Goal: Navigation & Orientation: Find specific page/section

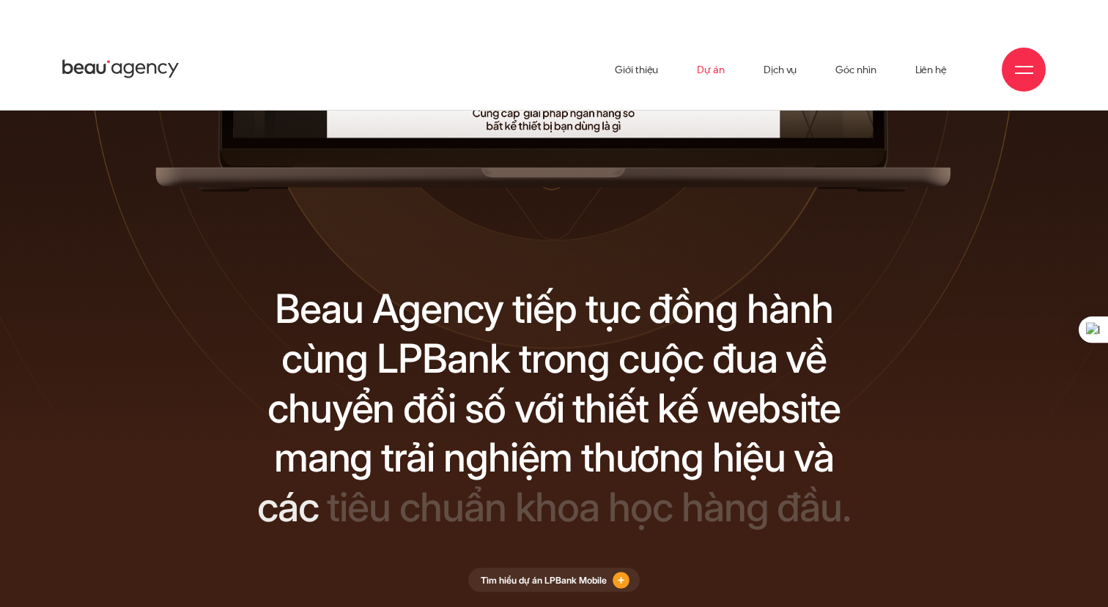
click at [708, 70] on link "Dự án" at bounding box center [711, 69] width 28 height 81
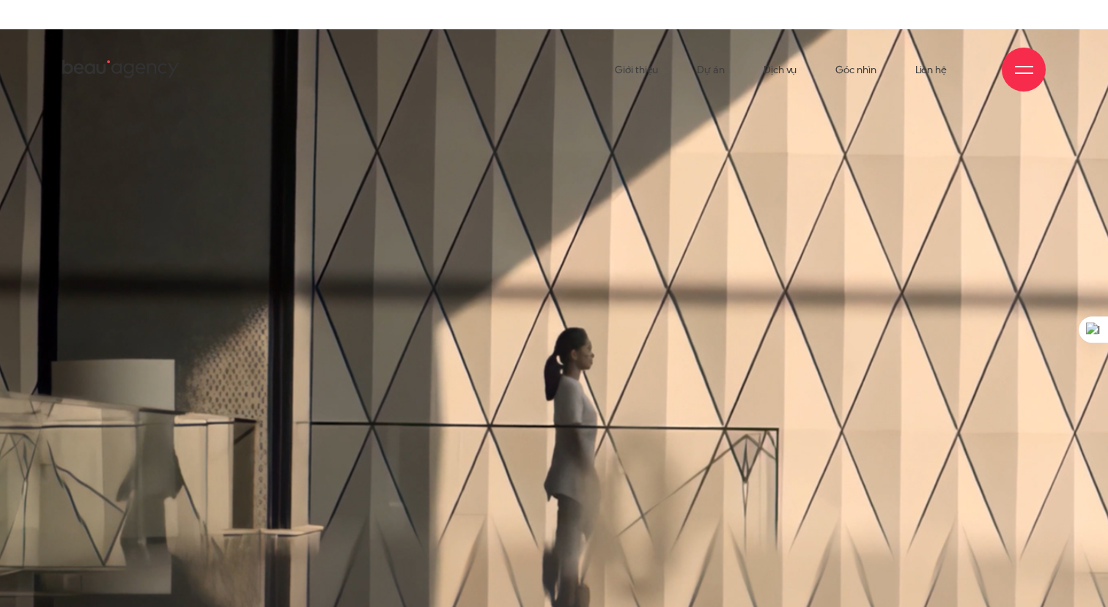
click at [1020, 78] on div at bounding box center [1023, 70] width 44 height 44
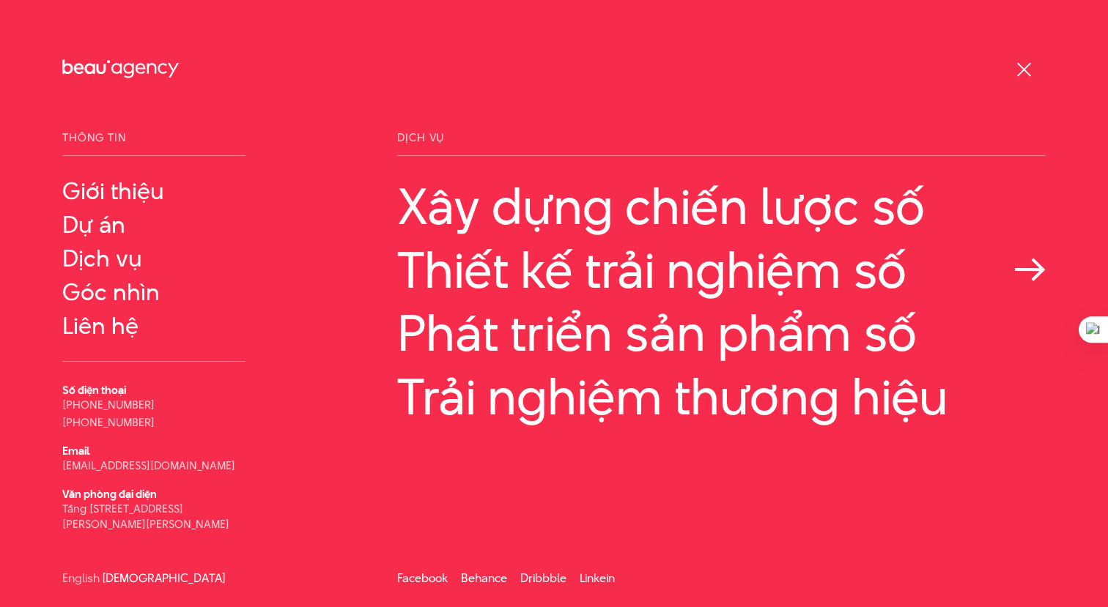
click at [763, 274] on link "Thiết kế trải nghiệm số" at bounding box center [721, 270] width 648 height 56
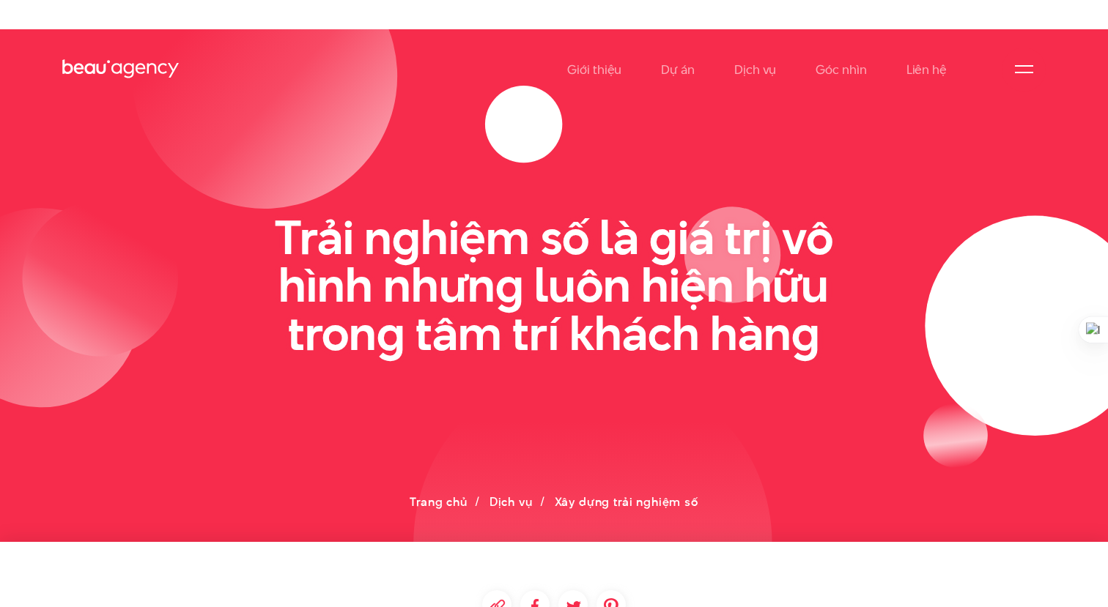
click at [1023, 68] on div at bounding box center [1024, 70] width 18 height 18
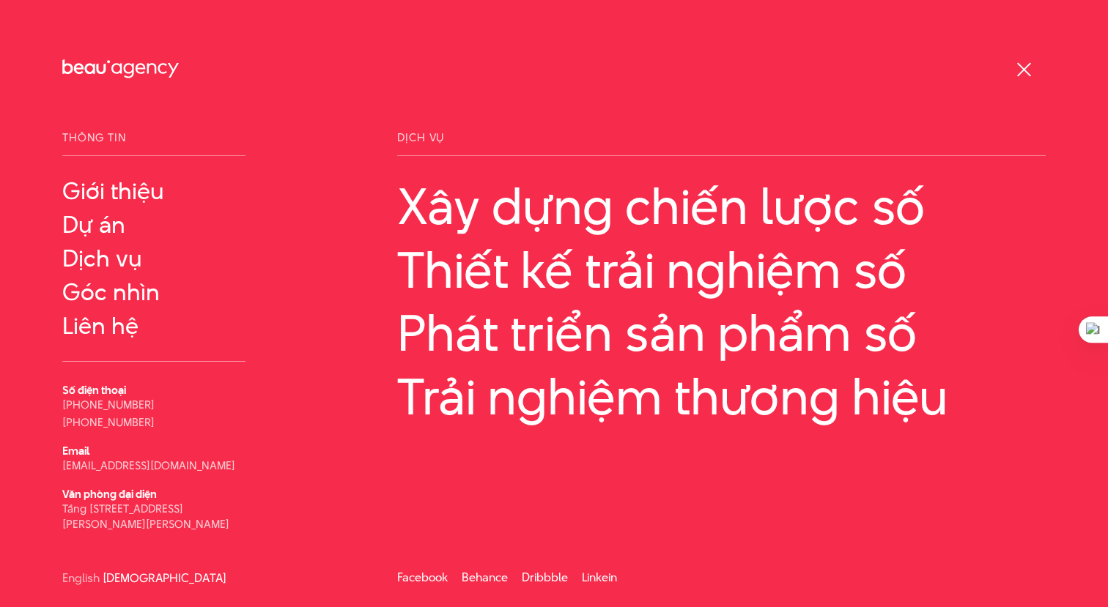
click at [1029, 78] on div at bounding box center [1024, 70] width 18 height 18
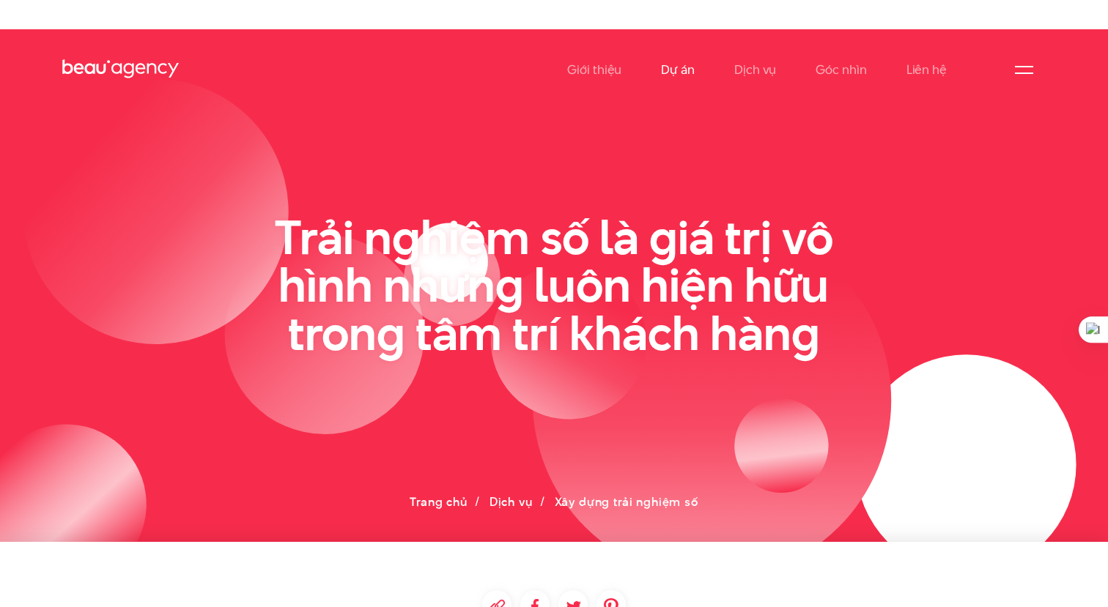
click at [675, 73] on link "Dự án" at bounding box center [678, 69] width 34 height 81
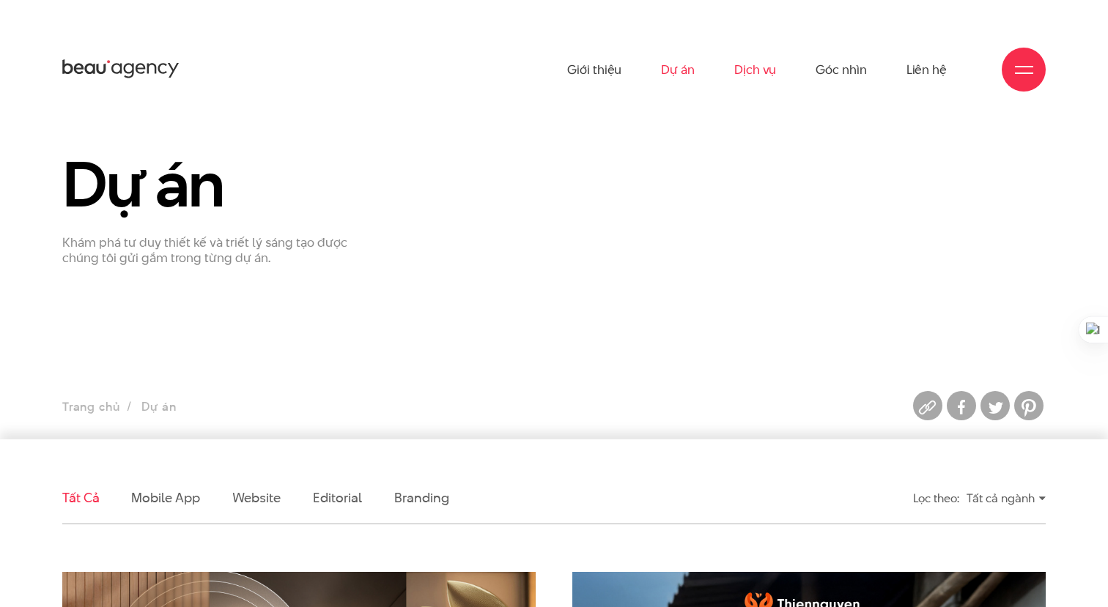
click at [753, 74] on link "Dịch vụ" at bounding box center [755, 69] width 42 height 81
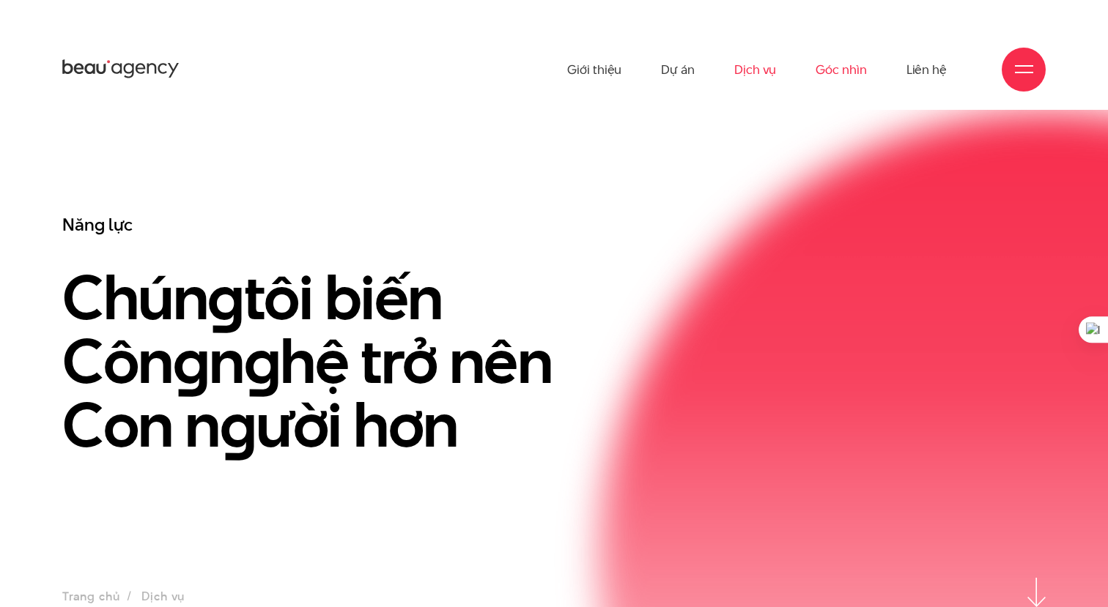
click at [833, 61] on link "Góc nhìn" at bounding box center [840, 69] width 51 height 81
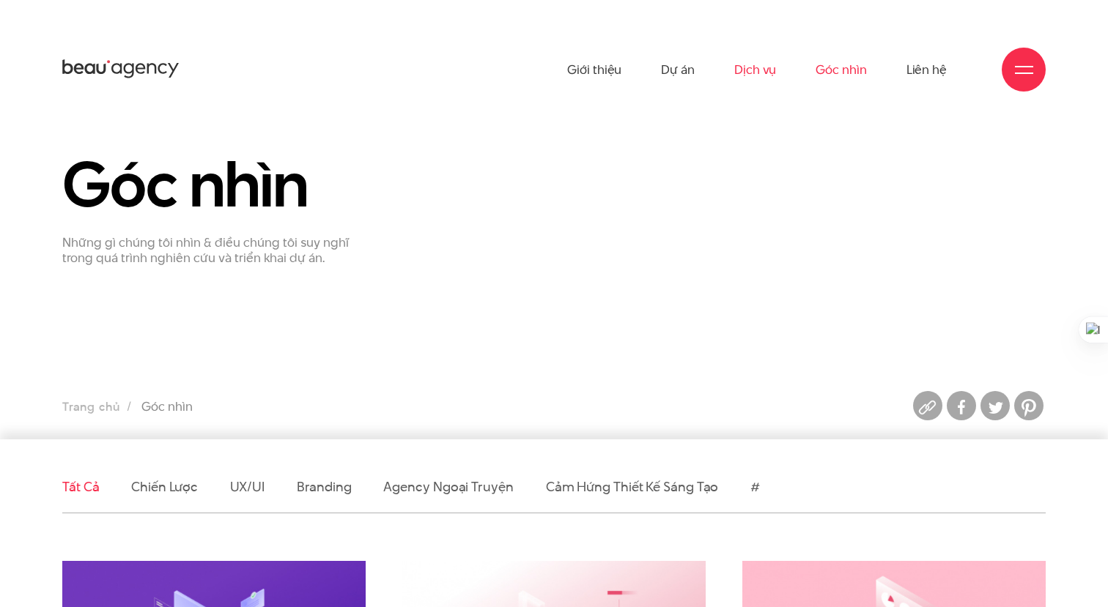
click at [749, 76] on link "Dịch vụ" at bounding box center [755, 69] width 42 height 81
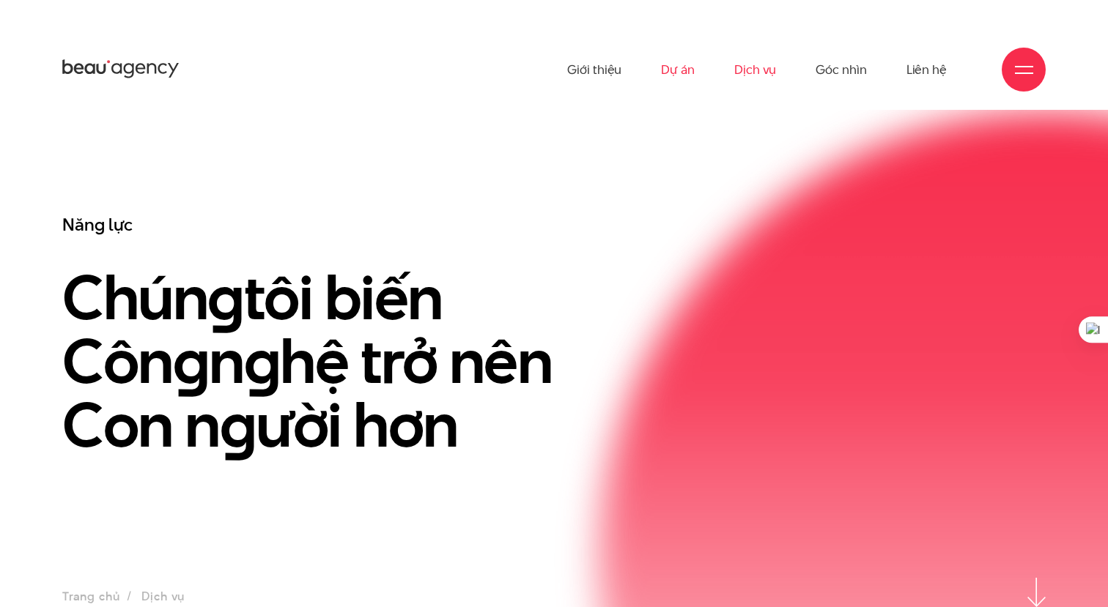
click at [683, 72] on link "Dự án" at bounding box center [678, 69] width 34 height 81
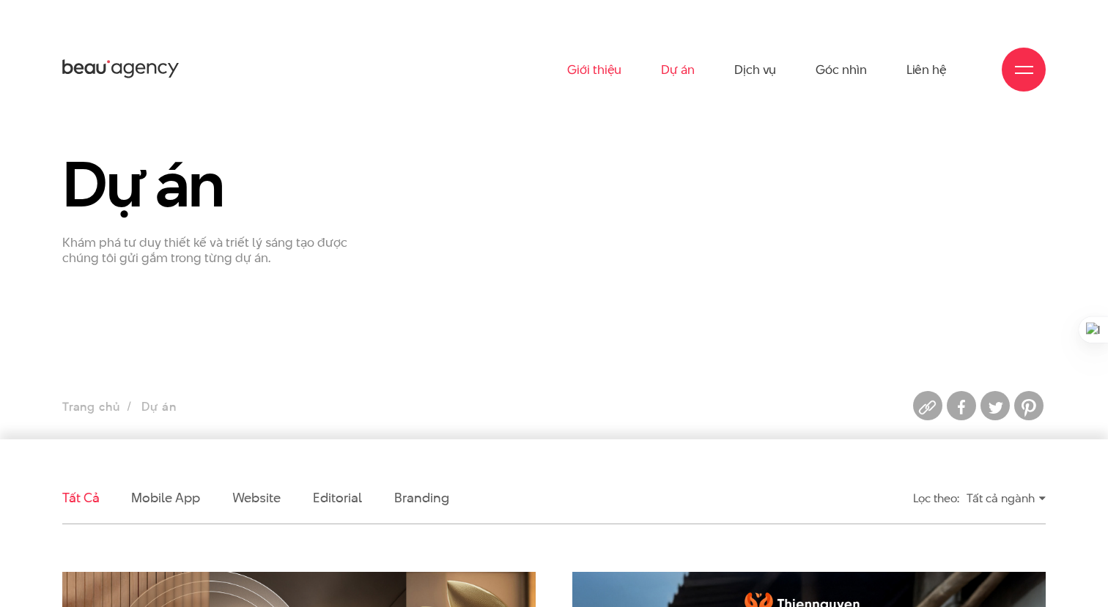
click at [607, 74] on link "Giới thiệu" at bounding box center [594, 69] width 54 height 81
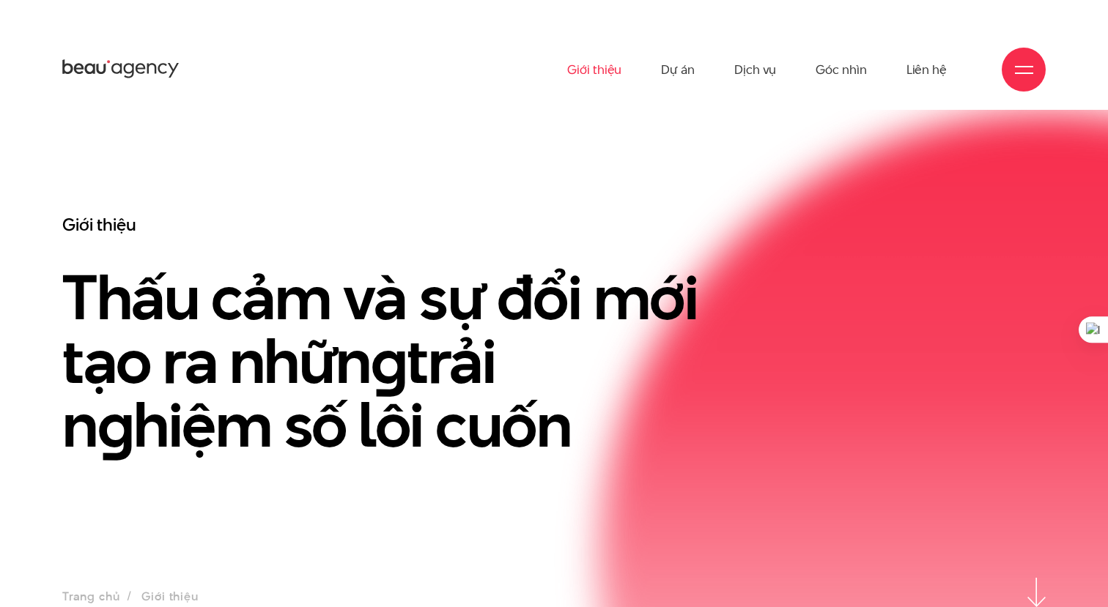
click at [159, 67] on icon at bounding box center [162, 69] width 9 height 10
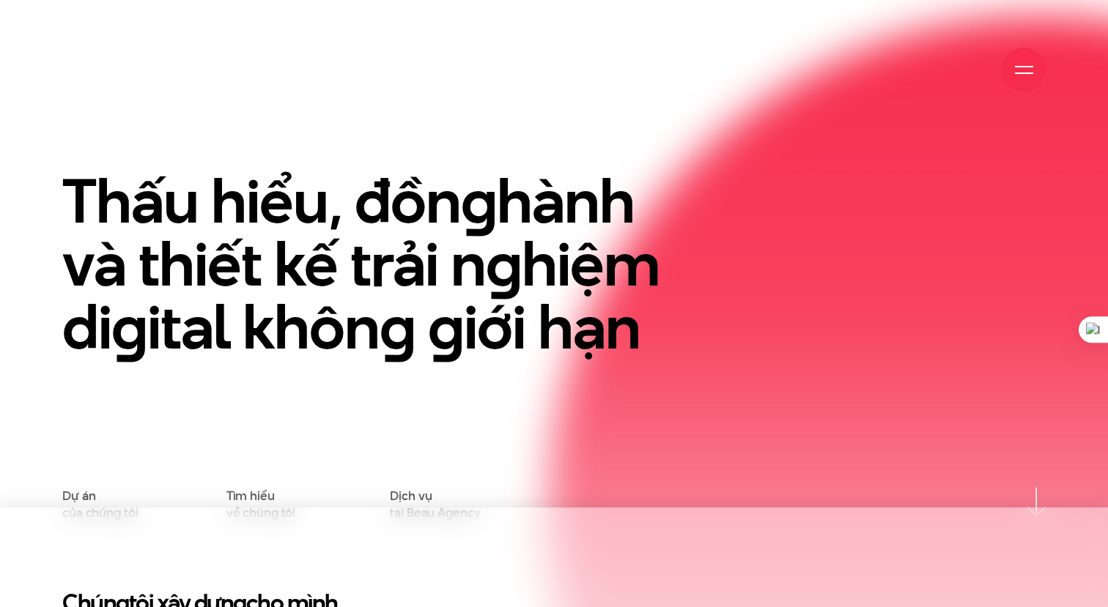
scroll to position [171, 0]
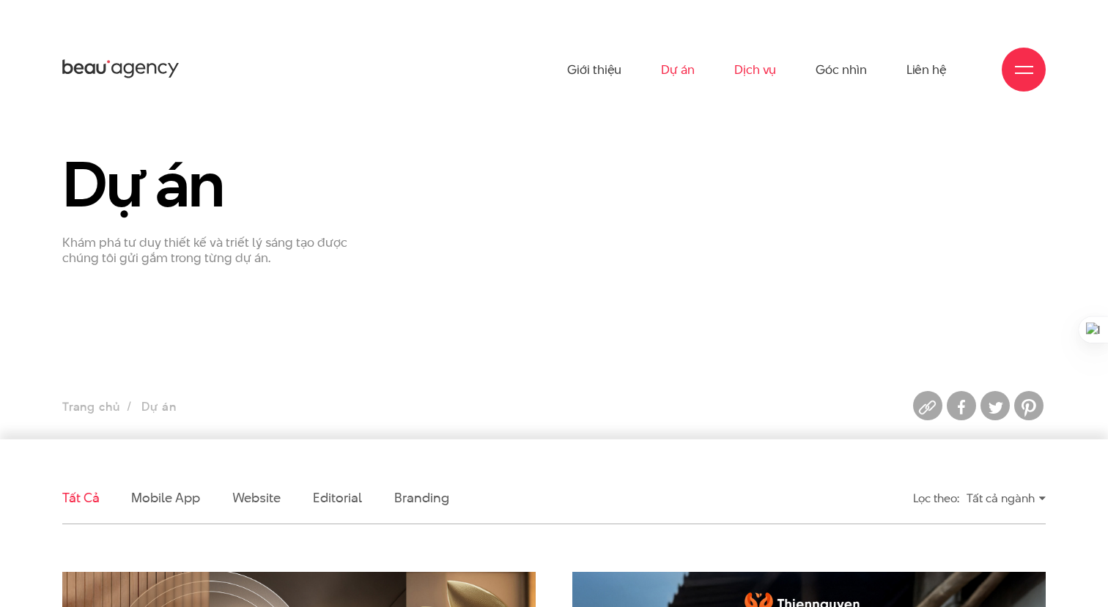
click at [752, 74] on link "Dịch vụ" at bounding box center [755, 69] width 42 height 81
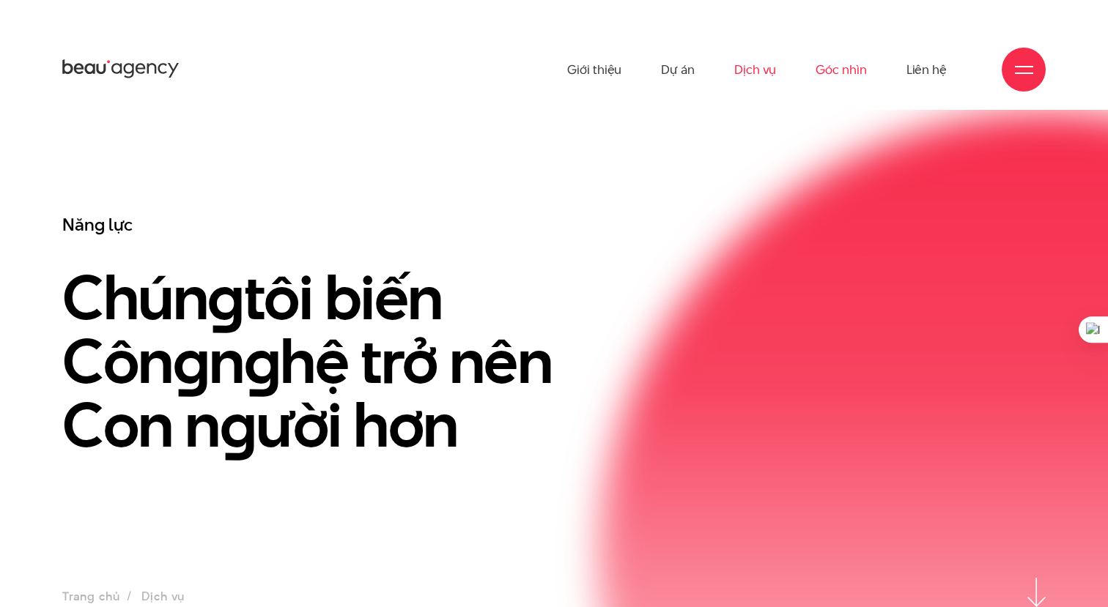
click at [849, 73] on link "Góc nhìn" at bounding box center [840, 69] width 51 height 81
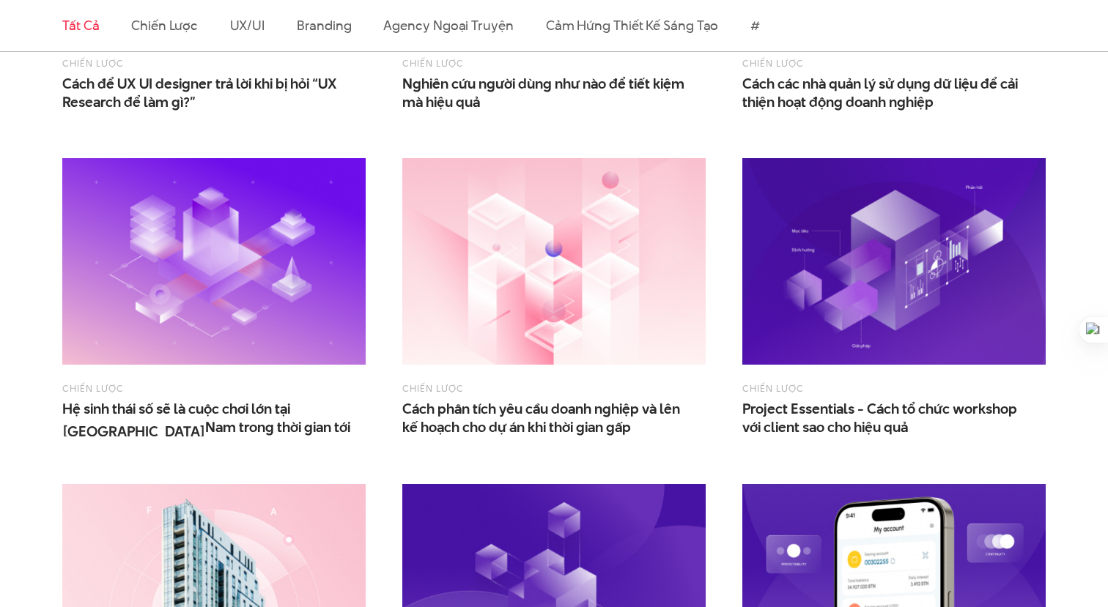
scroll to position [698, 0]
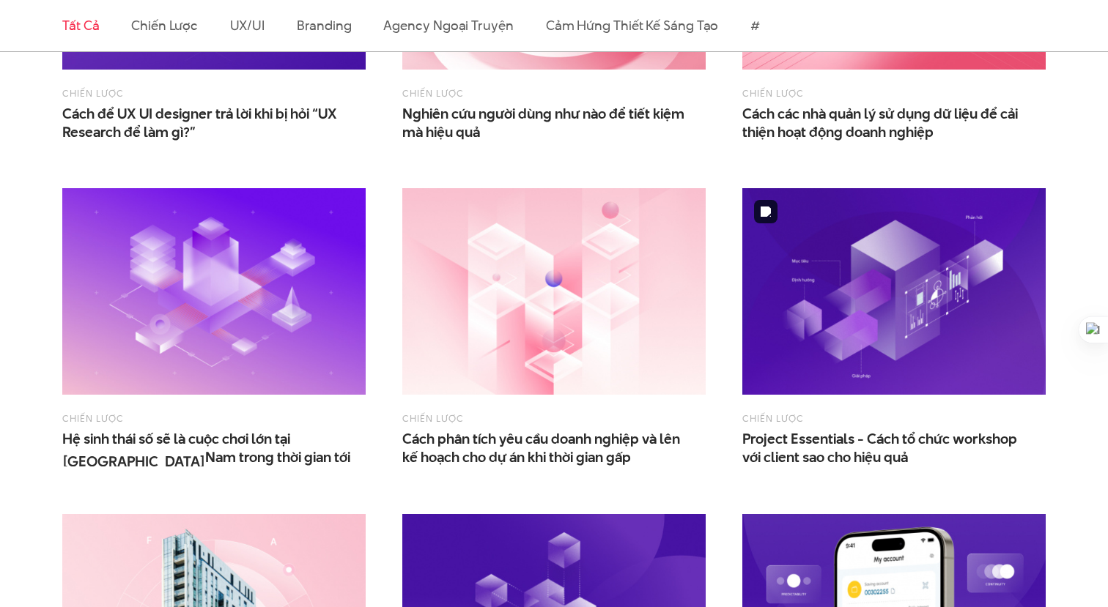
click at [857, 338] on img at bounding box center [893, 291] width 303 height 207
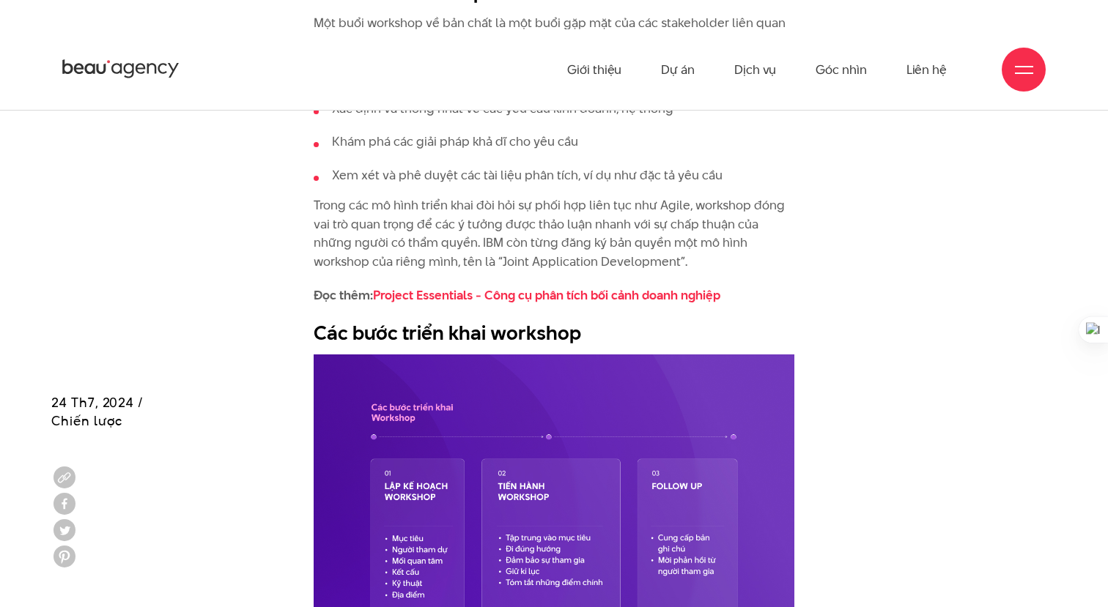
scroll to position [1556, 0]
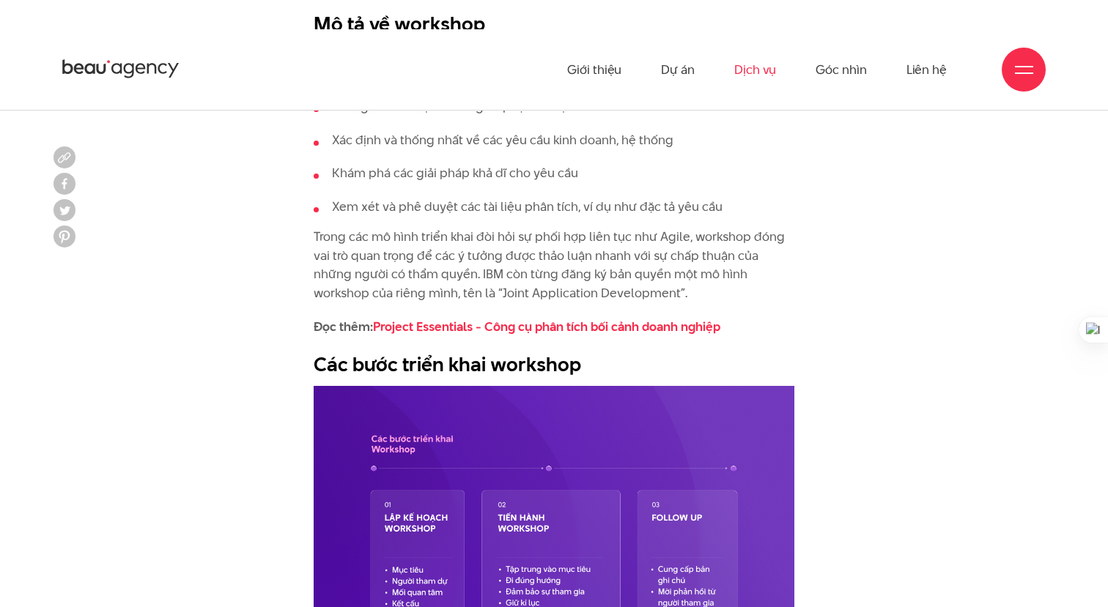
click at [750, 71] on link "Dịch vụ" at bounding box center [755, 69] width 42 height 81
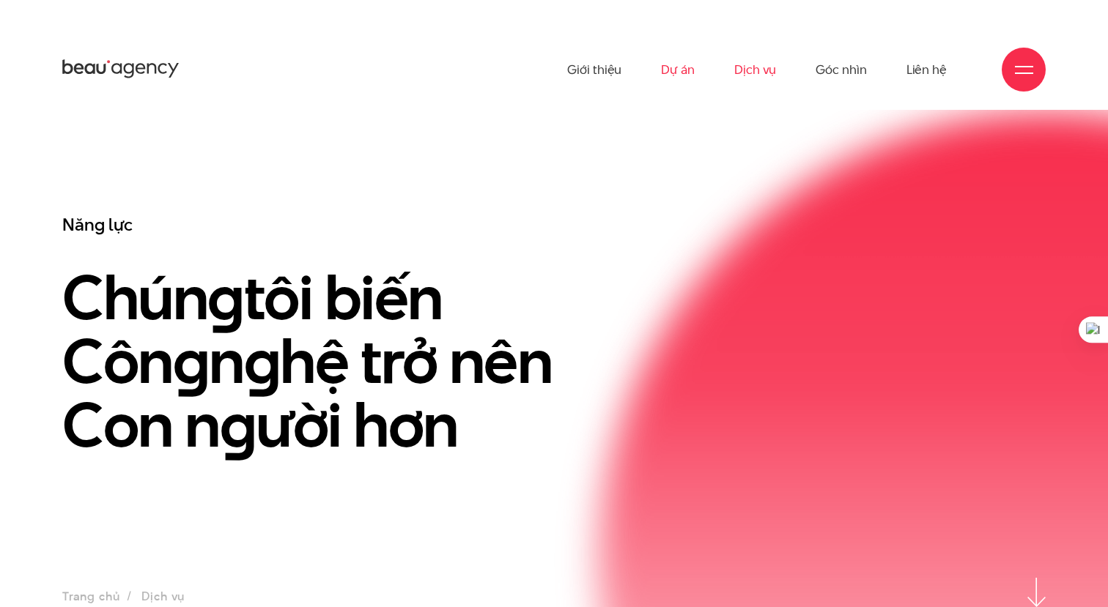
click at [684, 68] on link "Dự án" at bounding box center [678, 69] width 34 height 81
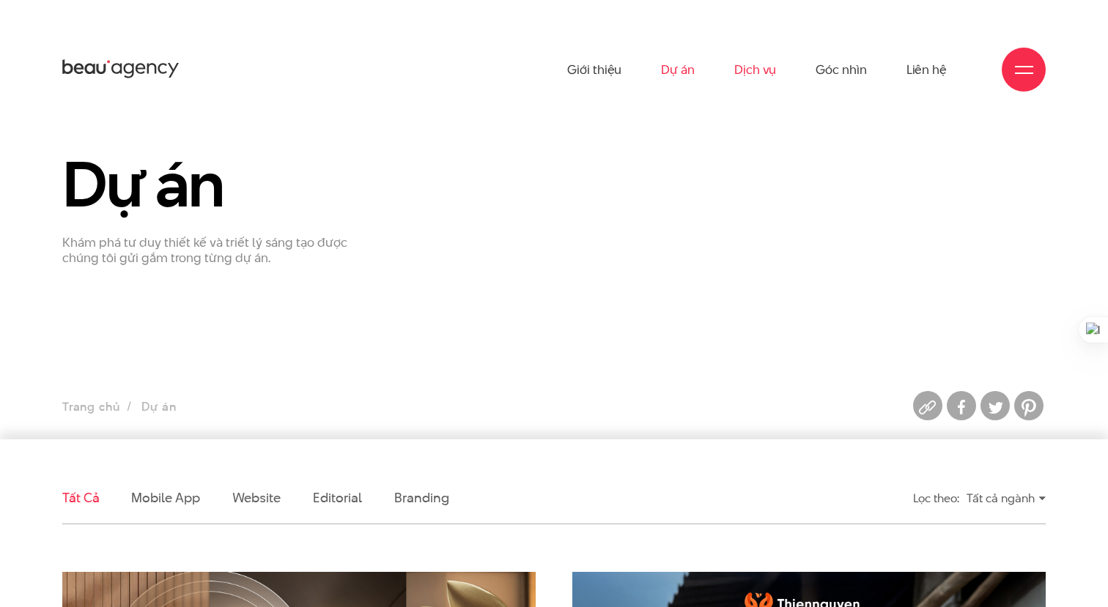
click at [753, 63] on link "Dịch vụ" at bounding box center [755, 69] width 42 height 81
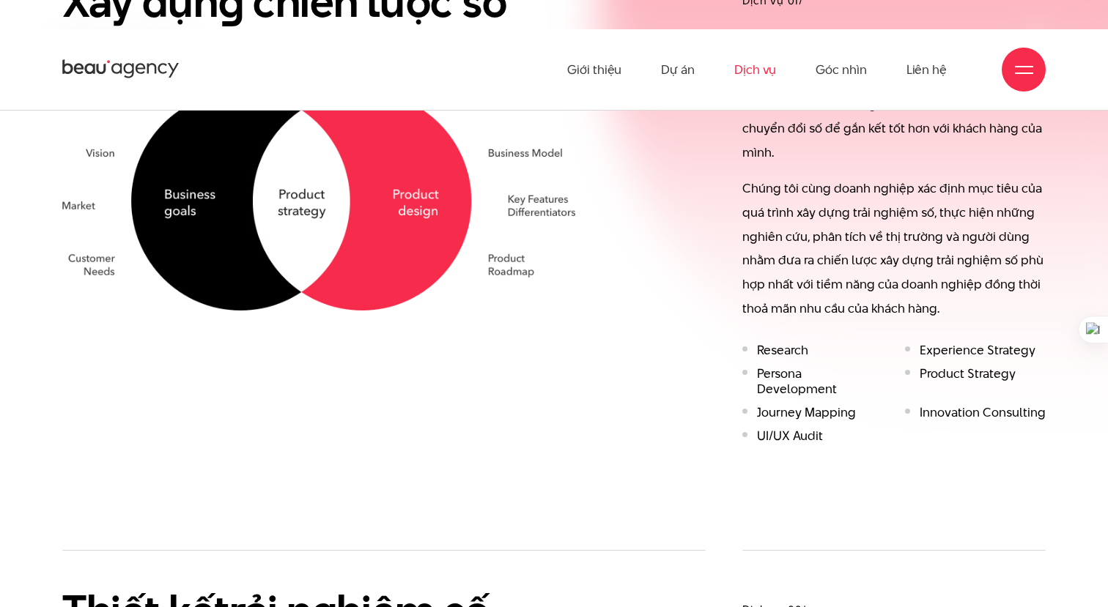
scroll to position [390, 0]
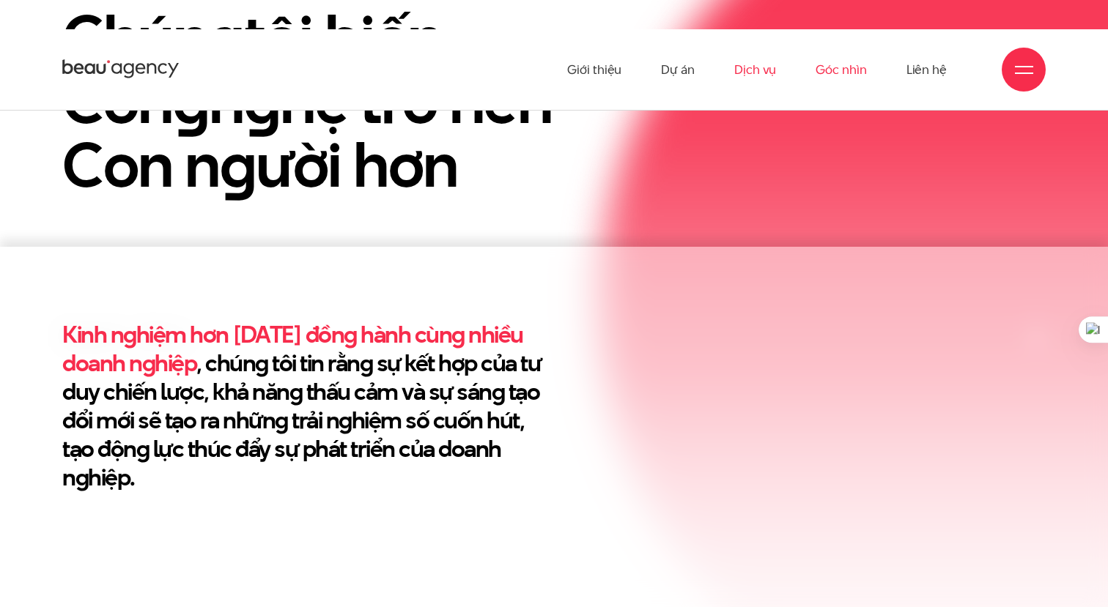
click at [859, 75] on link "Góc nhìn" at bounding box center [840, 69] width 51 height 81
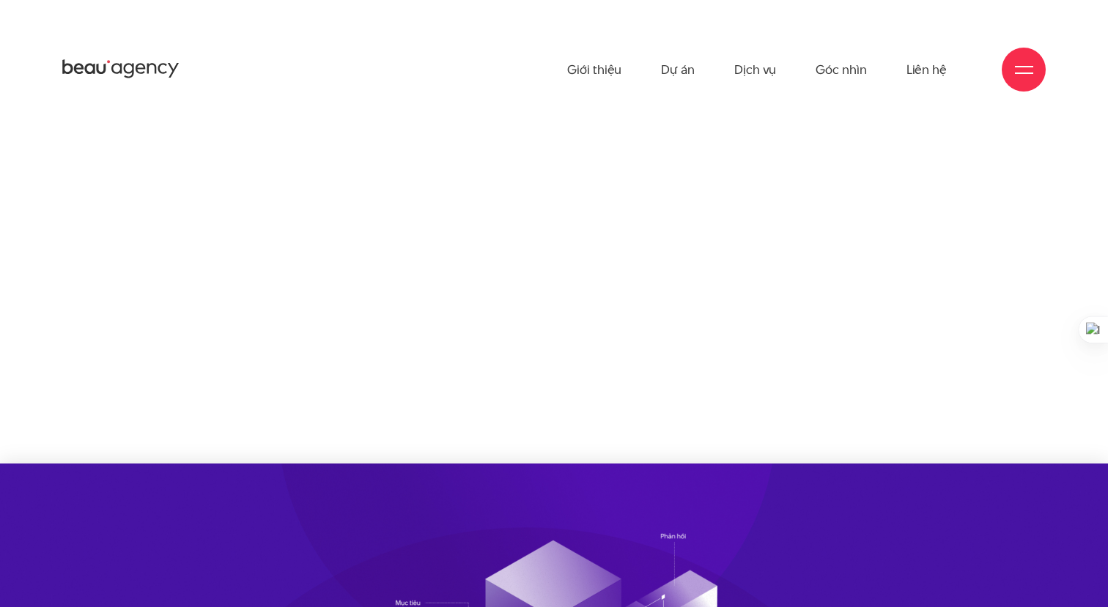
scroll to position [1556, 0]
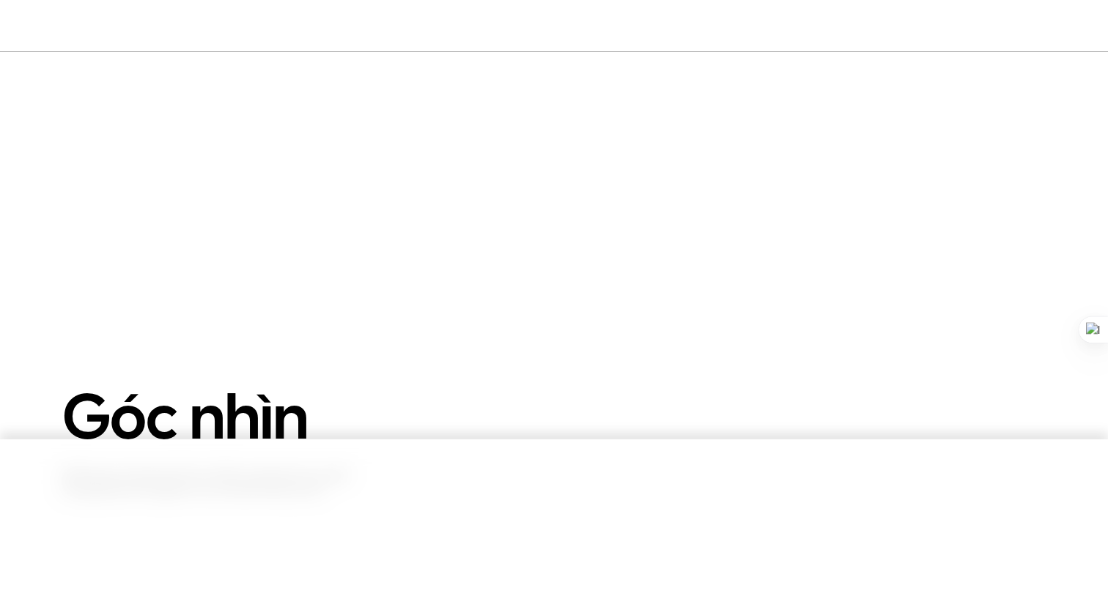
scroll to position [698, 0]
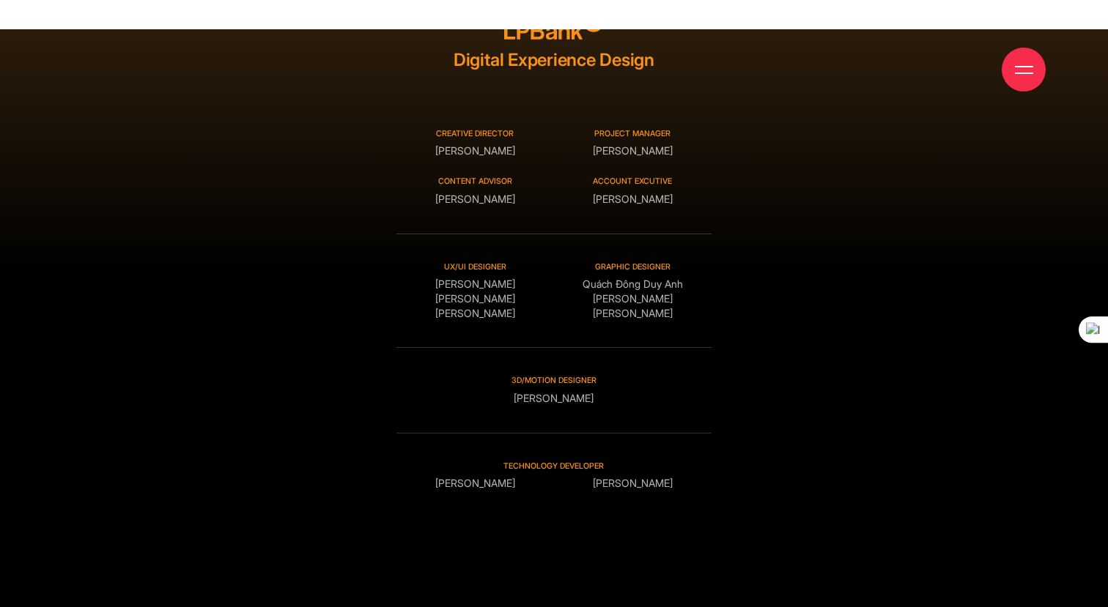
click at [640, 206] on div "Account excutive Bùi Thị Hoà" at bounding box center [633, 191] width 158 height 30
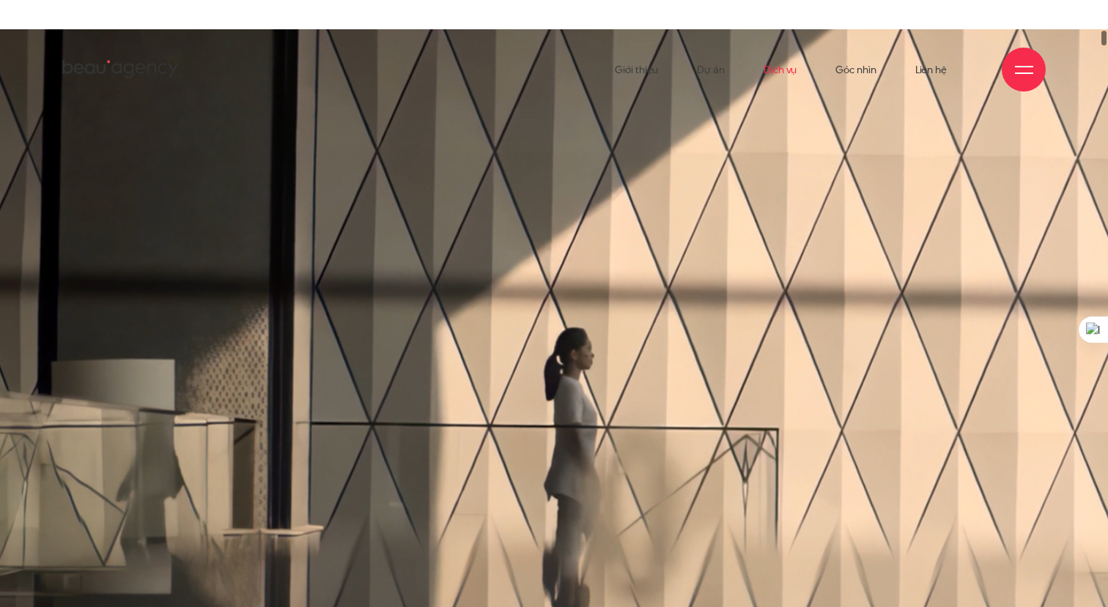
click at [779, 68] on link "Dịch vụ" at bounding box center [779, 69] width 33 height 81
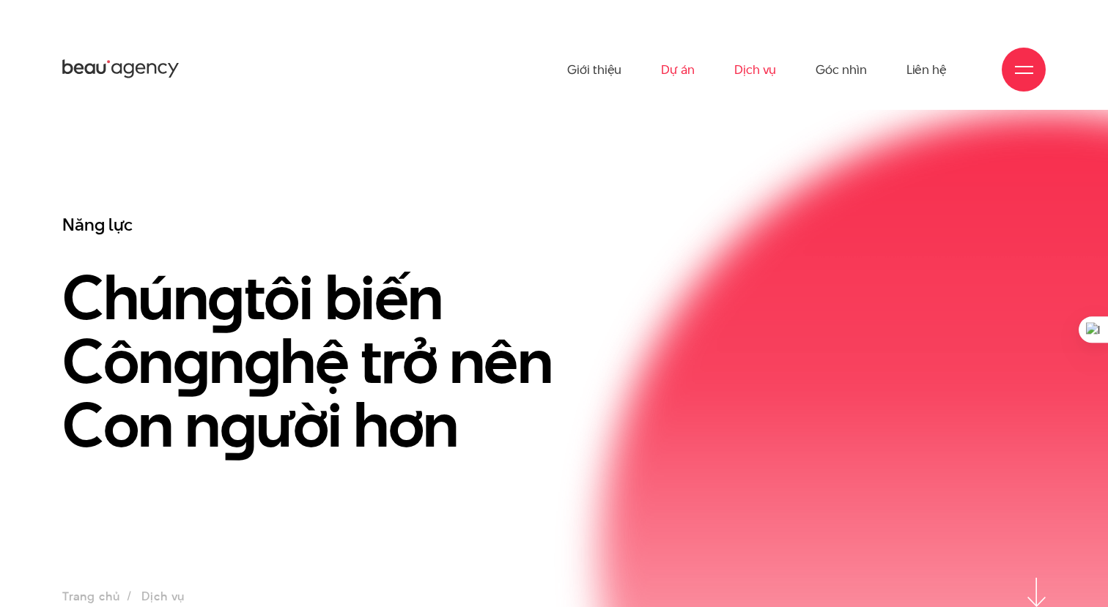
click at [678, 64] on link "Dự án" at bounding box center [678, 69] width 34 height 81
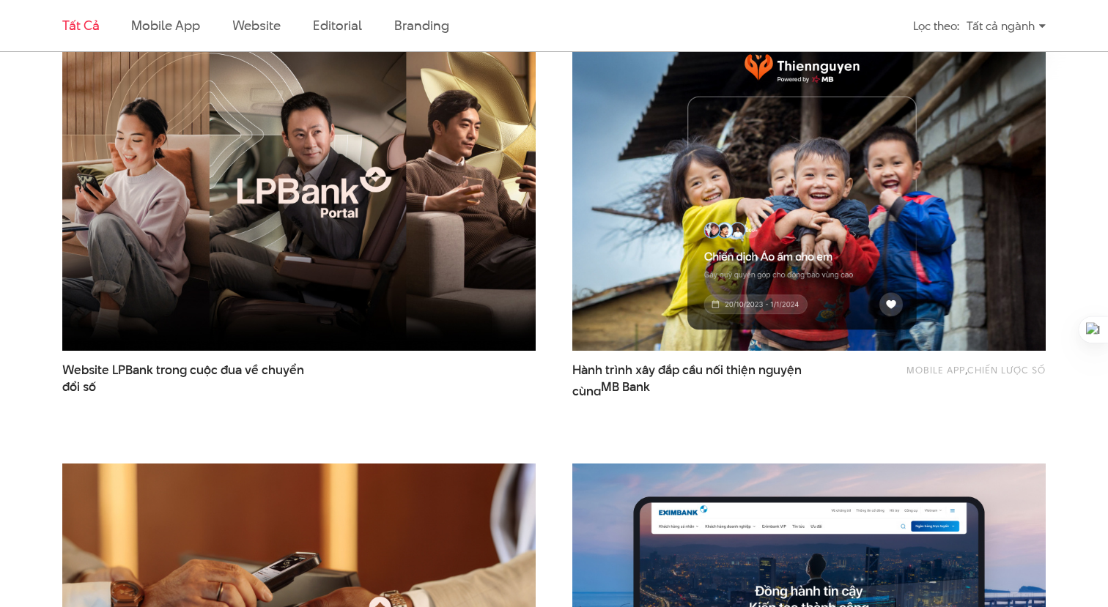
scroll to position [551, 0]
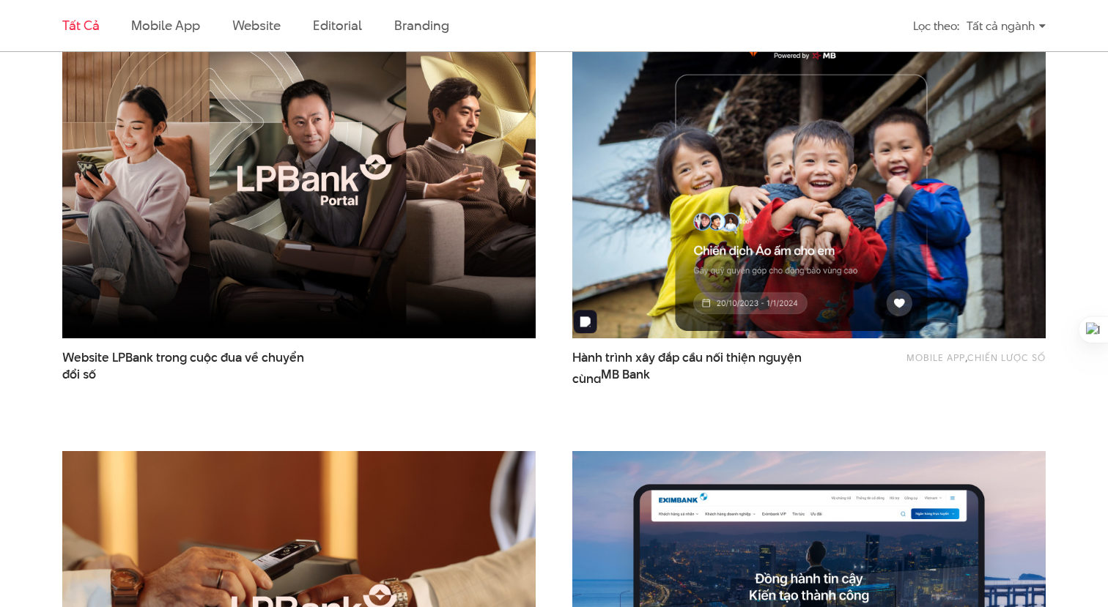
click at [687, 163] on img at bounding box center [809, 179] width 521 height 349
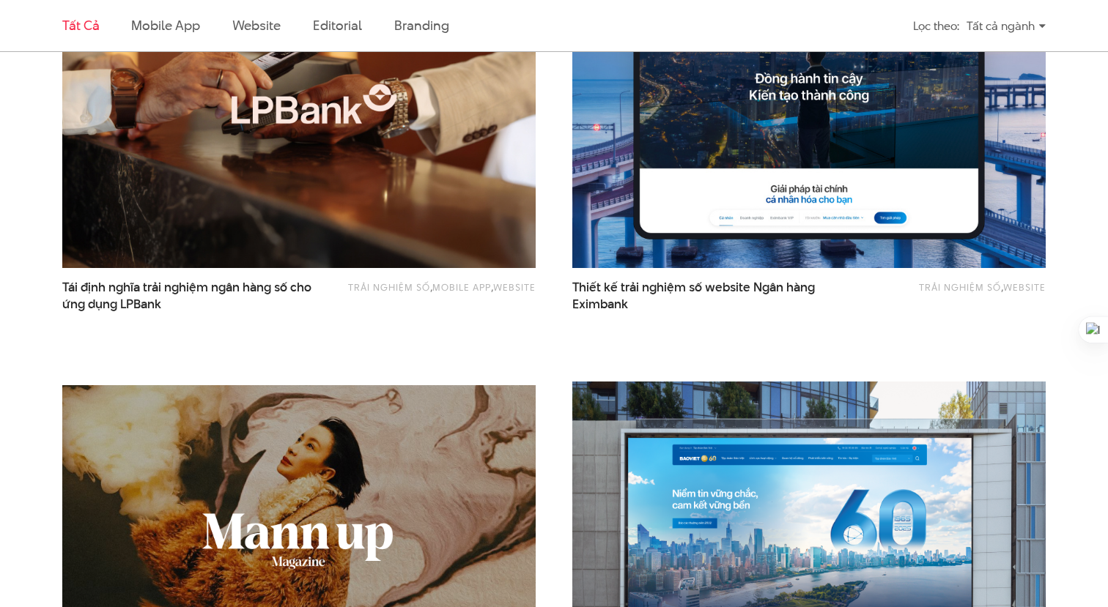
scroll to position [1058, 0]
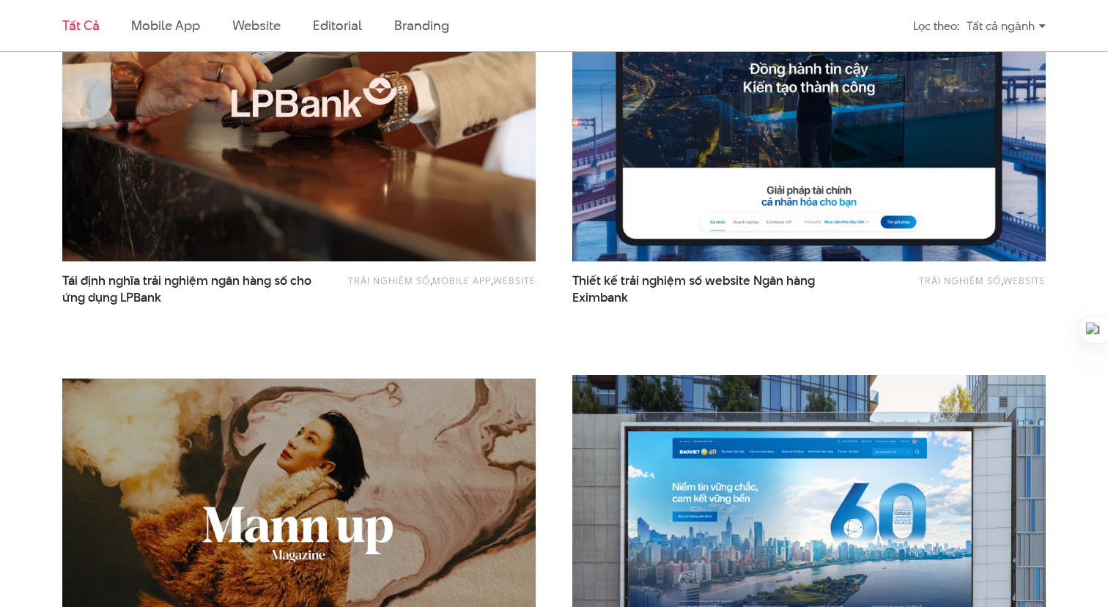
click at [659, 131] on img at bounding box center [809, 102] width 521 height 349
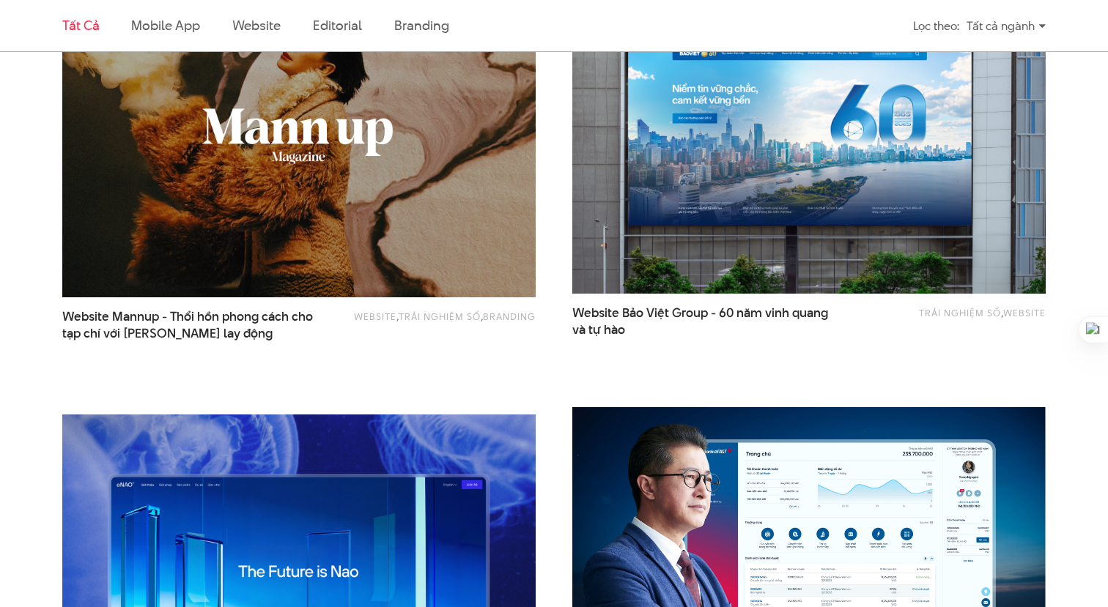
scroll to position [1463, 0]
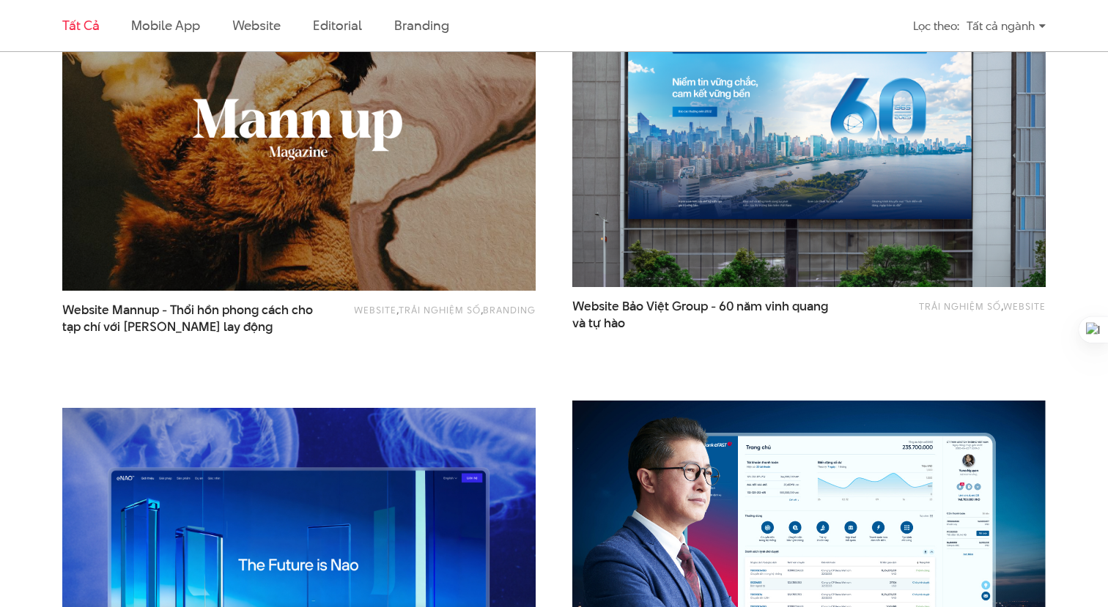
click at [437, 153] on img at bounding box center [299, 132] width 521 height 349
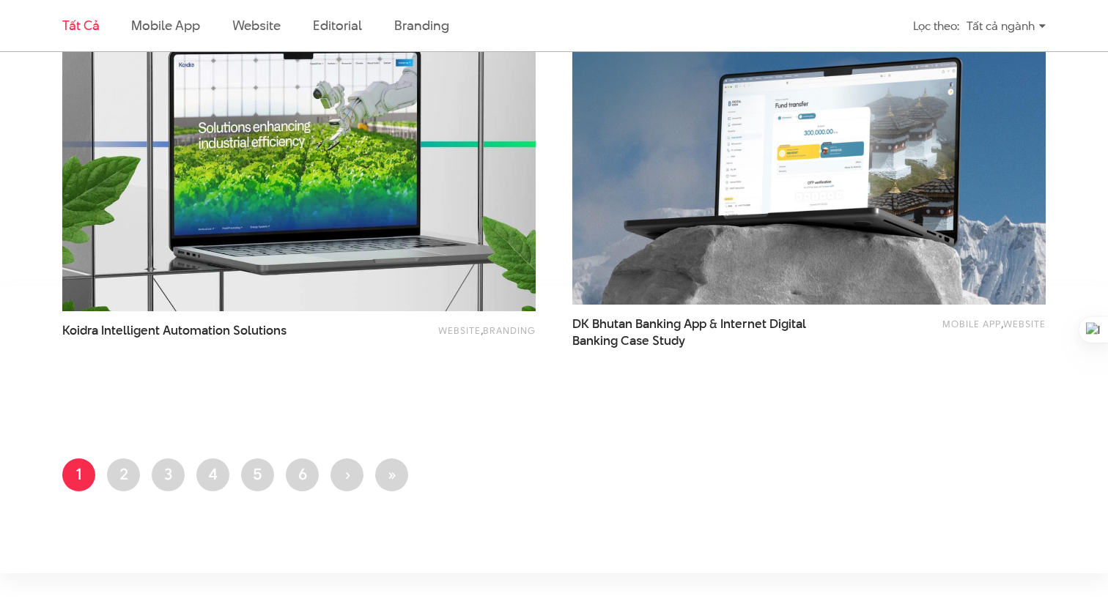
scroll to position [2739, 0]
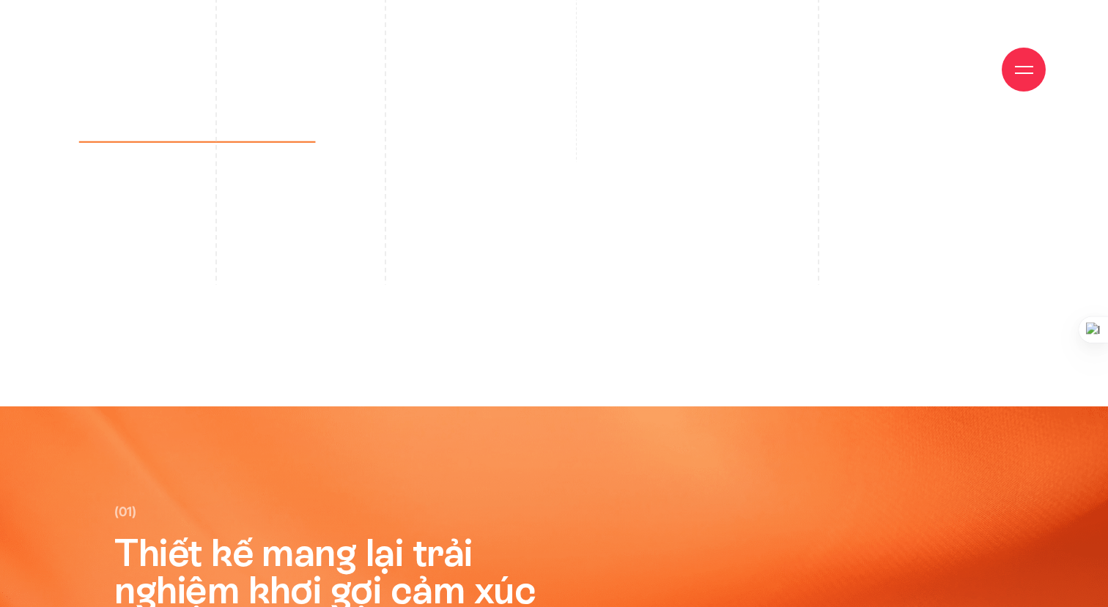
scroll to position [3651, 0]
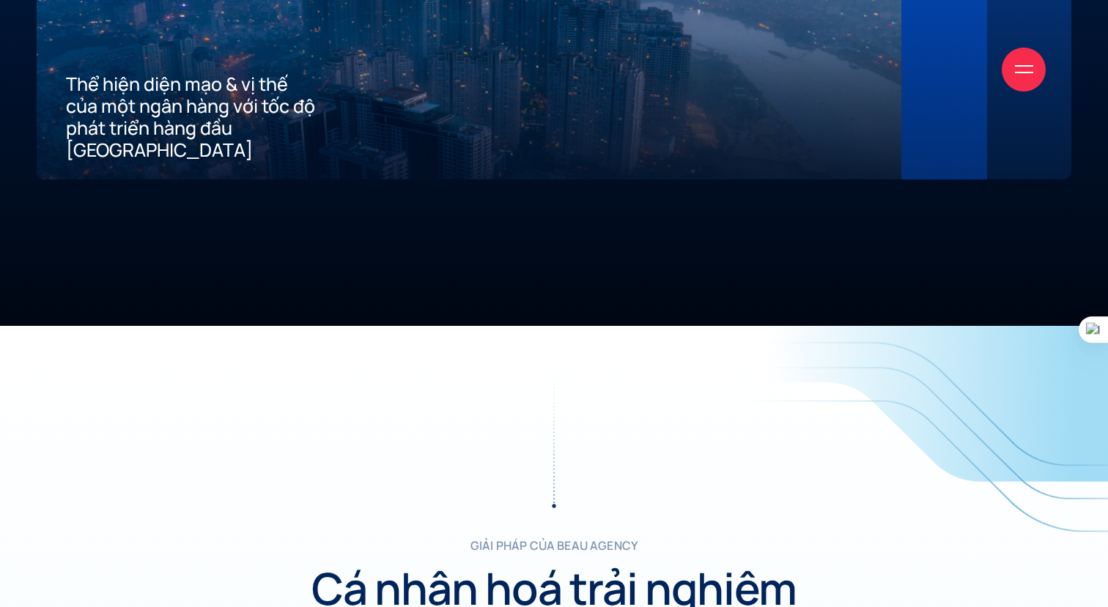
scroll to position [3762, 0]
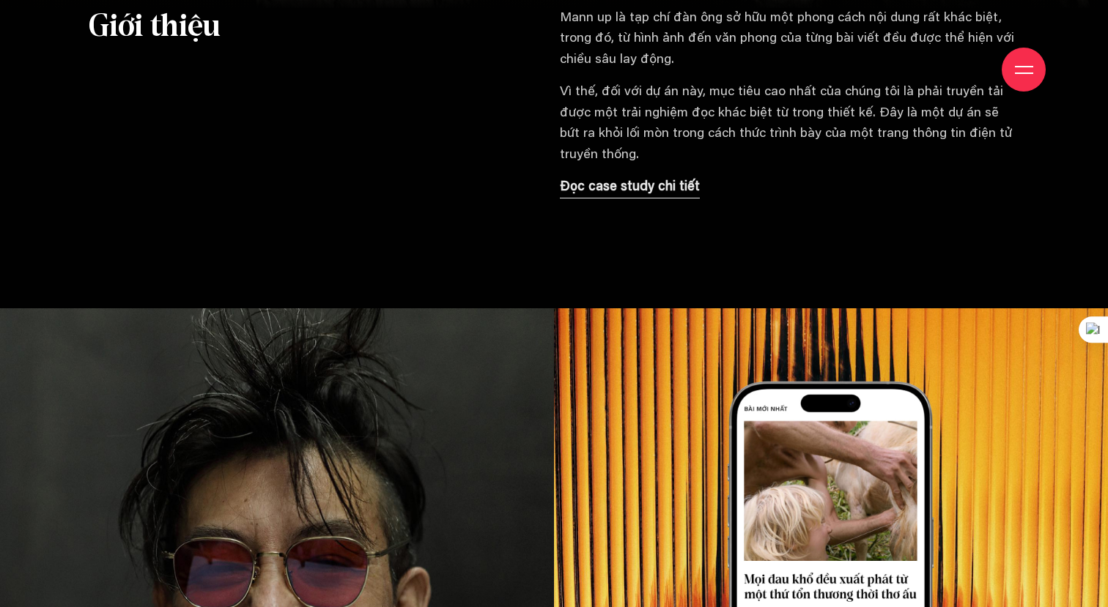
scroll to position [1276, 0]
